Goal: Transaction & Acquisition: Download file/media

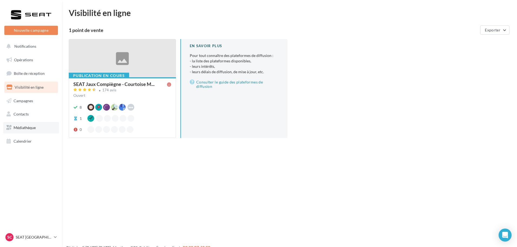
click at [35, 125] on span "Médiathèque" at bounding box center [25, 127] width 22 height 5
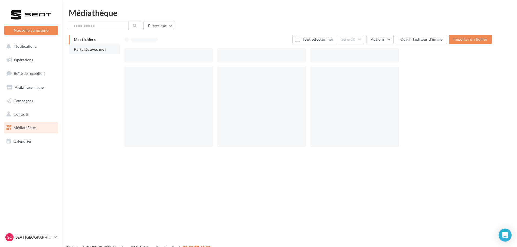
click at [91, 45] on li "Partagés avec moi" at bounding box center [94, 49] width 51 height 10
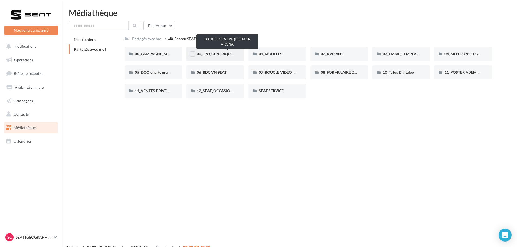
click at [220, 52] on span "00_JPO_GENERIQUE IBIZA ARONA" at bounding box center [227, 53] width 61 height 5
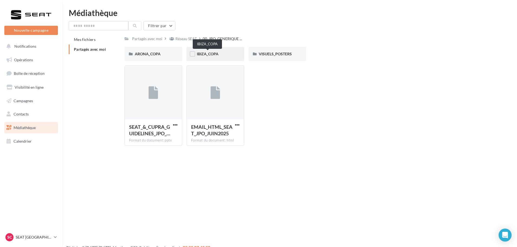
click at [218, 55] on span "IBIZA_COPA" at bounding box center [208, 53] width 22 height 5
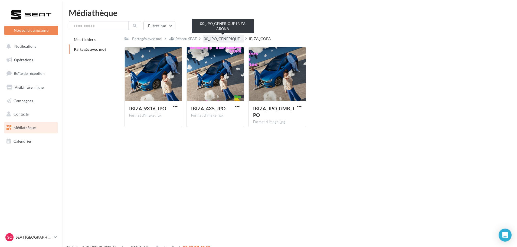
click at [215, 38] on span "00_JPO_GENERIQUE ..." at bounding box center [223, 38] width 39 height 5
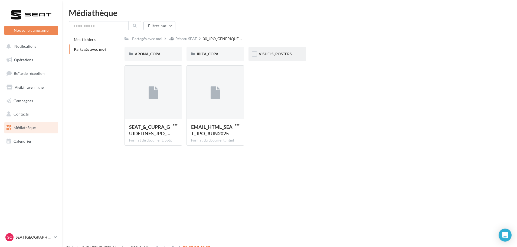
click at [268, 51] on div "VISUELS_POSTERS" at bounding box center [277, 54] width 58 height 14
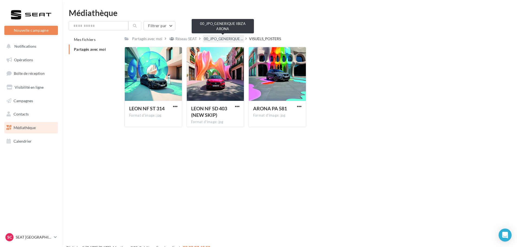
click at [225, 38] on span "00_JPO_GENERIQUE ..." at bounding box center [223, 38] width 39 height 5
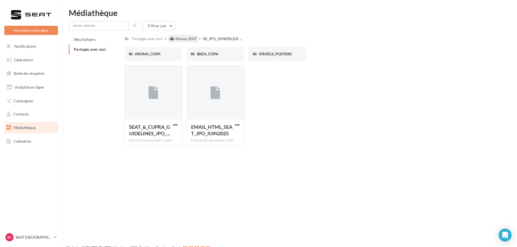
click at [185, 41] on div "Réseau SEAT" at bounding box center [185, 38] width 21 height 5
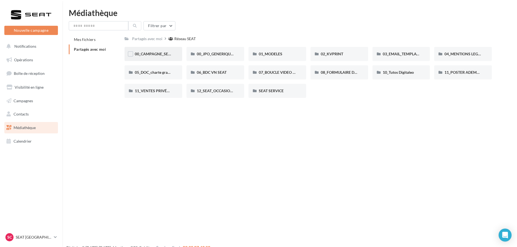
click at [159, 57] on div "00_CAMPAGNE_SEPTEMBRE" at bounding box center [153, 54] width 58 height 14
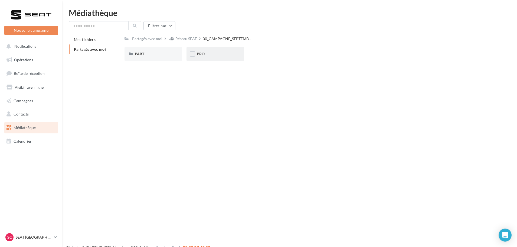
click at [210, 51] on div "PRO" at bounding box center [215, 53] width 37 height 5
click at [253, 50] on div "IBIZA" at bounding box center [277, 54] width 58 height 14
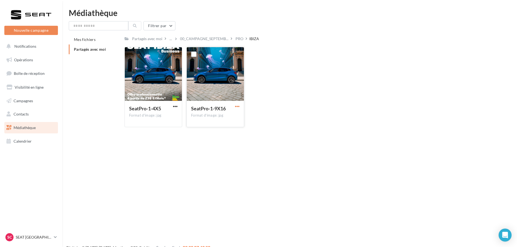
click at [238, 107] on span "button" at bounding box center [237, 106] width 5 height 5
click at [211, 118] on button "Télécharger" at bounding box center [213, 117] width 54 height 14
click at [153, 38] on div "Partagés avec moi" at bounding box center [147, 38] width 30 height 5
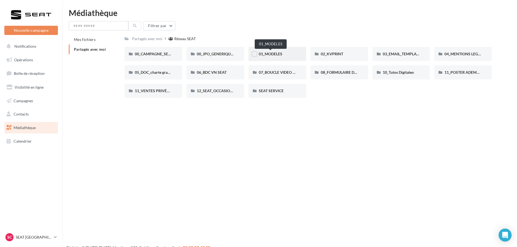
click at [278, 54] on span "01_MODELES" at bounding box center [271, 53] width 24 height 5
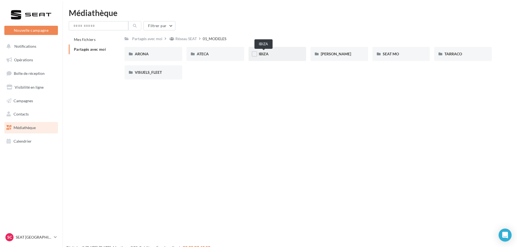
click at [267, 52] on span "IBIZA" at bounding box center [264, 53] width 10 height 5
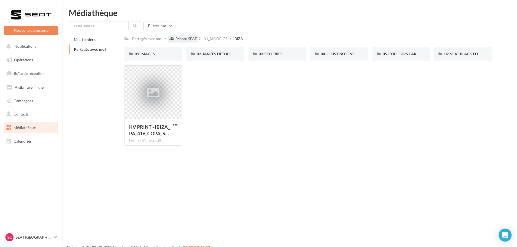
click at [189, 41] on div "Réseau SEAT" at bounding box center [185, 38] width 21 height 5
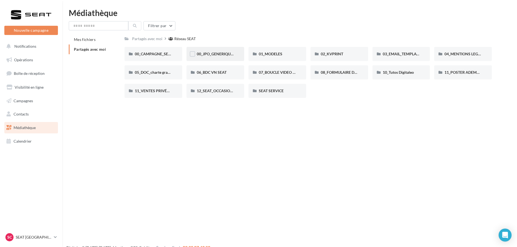
click at [211, 52] on span "00_JPO_GENERIQUE IBIZA ARONA" at bounding box center [227, 53] width 61 height 5
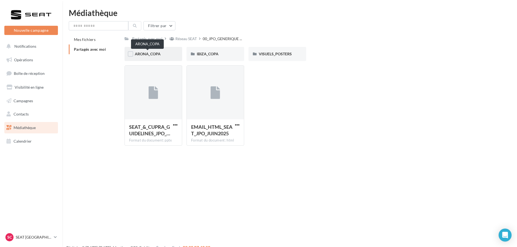
click at [157, 56] on span "ARONA_COPA" at bounding box center [148, 53] width 26 height 5
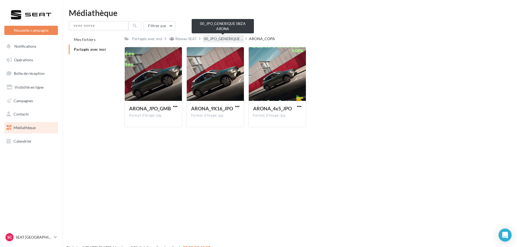
click at [220, 39] on span "00_JPO_GENERIQUE ..." at bounding box center [223, 38] width 39 height 5
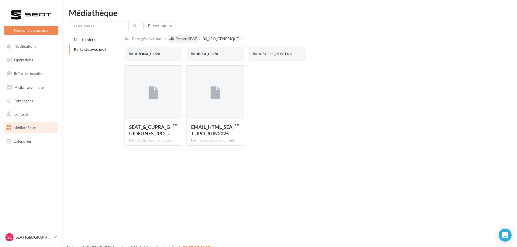
click at [180, 41] on div "Réseau SEAT" at bounding box center [185, 38] width 21 height 5
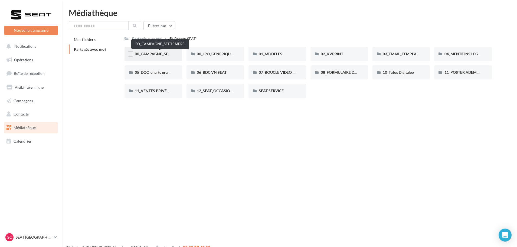
click at [148, 54] on span "00_CAMPAGNE_SEPTEMBRE" at bounding box center [160, 53] width 51 height 5
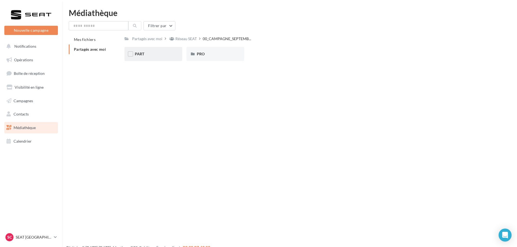
click at [152, 54] on div "PART" at bounding box center [153, 53] width 37 height 5
click at [286, 53] on div "IBIZA" at bounding box center [277, 53] width 37 height 5
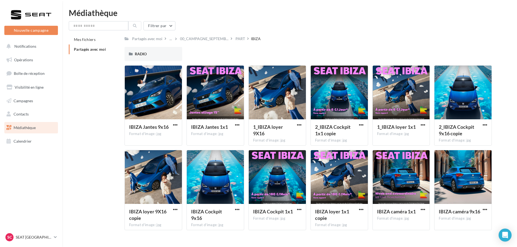
scroll to position [11, 0]
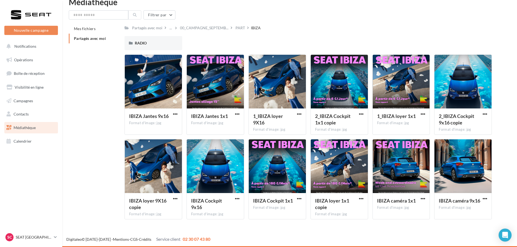
drag, startPoint x: 238, startPoint y: 195, endPoint x: 330, endPoint y: 222, distance: 96.6
drag, startPoint x: 330, startPoint y: 222, endPoint x: 322, endPoint y: 226, distance: 9.0
click at [322, 226] on div "Nouvelle campagne Nouvelle campagne Notifications Opérations Boîte de réception…" at bounding box center [258, 122] width 517 height 249
click at [238, 199] on span "button" at bounding box center [237, 198] width 5 height 5
click at [215, 213] on button "Télécharger" at bounding box center [213, 209] width 54 height 14
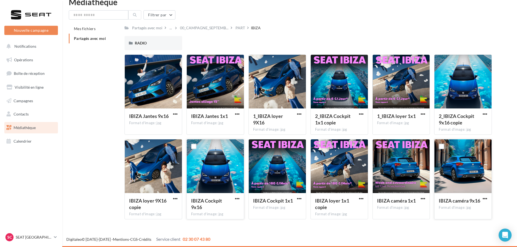
drag, startPoint x: 488, startPoint y: 200, endPoint x: 486, endPoint y: 213, distance: 12.8
click at [486, 213] on div "IBIZA caméra 9x16 Format d'image: jpg" at bounding box center [463, 205] width 48 height 17
click at [484, 199] on span "button" at bounding box center [485, 198] width 5 height 5
click at [498, 150] on div "Mes fichiers Partagés avec moi Partagés avec moi ... 00_CAMPAGNE_SEPTEMB... PAR…" at bounding box center [292, 123] width 446 height 199
click at [484, 116] on span "button" at bounding box center [485, 114] width 5 height 5
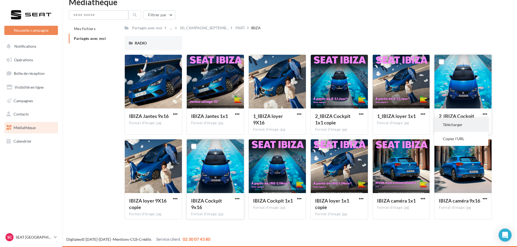
click at [464, 126] on button "Télécharger" at bounding box center [461, 124] width 54 height 14
click at [424, 113] on span "button" at bounding box center [423, 114] width 5 height 5
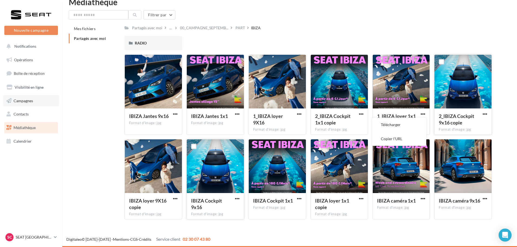
click at [39, 97] on link "Campagnes" at bounding box center [31, 100] width 56 height 11
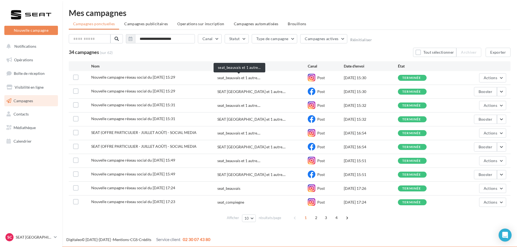
click at [239, 77] on span "seat_beauvais et 1 autre...." at bounding box center [238, 77] width 43 height 5
click at [486, 78] on span "Actions" at bounding box center [491, 77] width 14 height 5
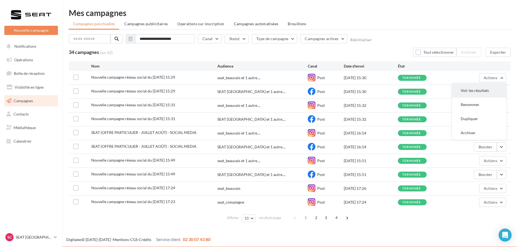
click at [476, 91] on button "Voir les résultats" at bounding box center [479, 90] width 54 height 14
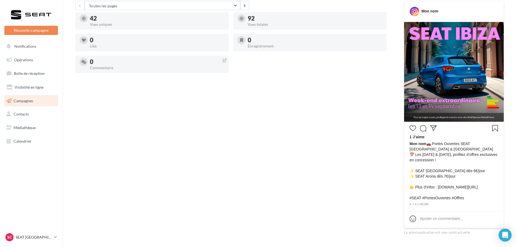
scroll to position [117, 0]
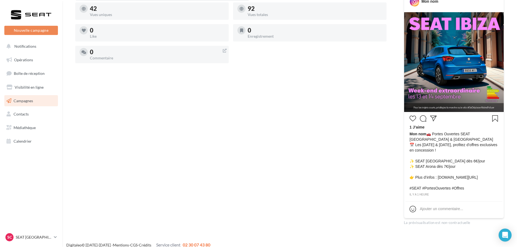
drag, startPoint x: 434, startPoint y: 134, endPoint x: 448, endPoint y: 182, distance: 49.7
click at [448, 182] on span "Mon nom 🚗 Portes Ouvertes SEAT [GEOGRAPHIC_DATA] & Beauvais 📅 Les [DATE] & [DAT…" at bounding box center [453, 161] width 89 height 60
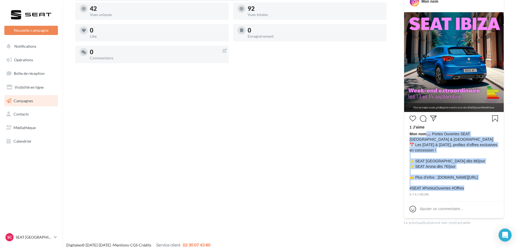
drag, startPoint x: 428, startPoint y: 134, endPoint x: 462, endPoint y: 197, distance: 71.5
click at [462, 192] on div "Mon nom 🚗 Portes Ouvertes SEAT [GEOGRAPHIC_DATA] & Beauvais 📅 Les [DATE] & [DAT…" at bounding box center [453, 161] width 89 height 61
copy span "🚗 Portes Ouvertes SEAT Compiègne & Beauvais 📅 Les [DATE] & [DATE], profitez d’o…"
